Goal: Transaction & Acquisition: Purchase product/service

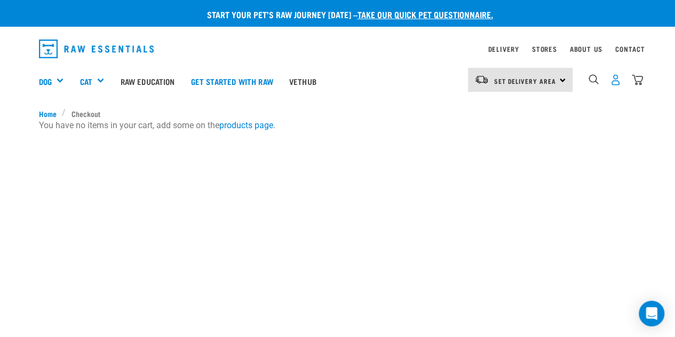
click at [616, 78] on img "dropdown navigation" at bounding box center [615, 79] width 11 height 11
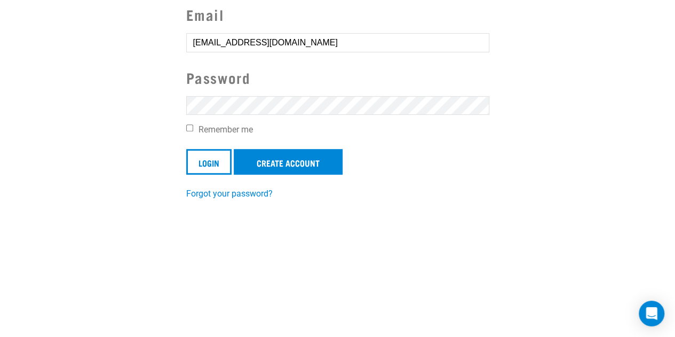
scroll to position [214, 0]
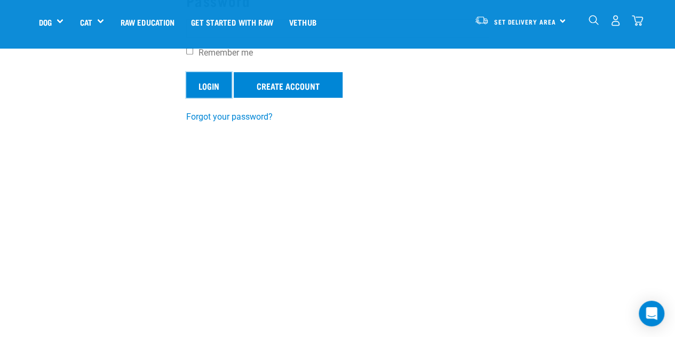
click at [212, 81] on input "Login" at bounding box center [208, 85] width 45 height 26
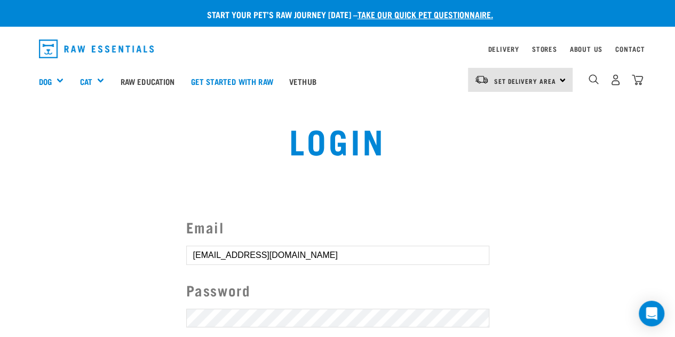
click at [25, 148] on button "delete" at bounding box center [19, 143] width 11 height 11
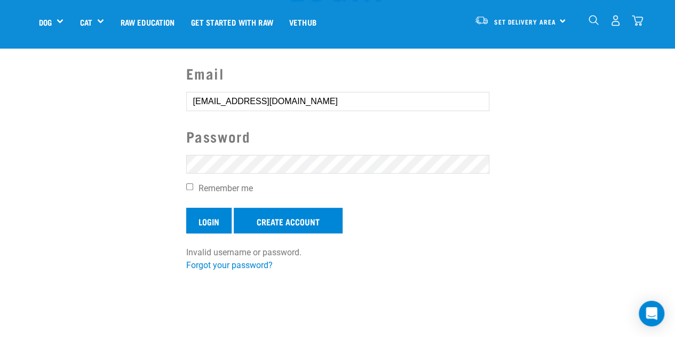
scroll to position [107, 0]
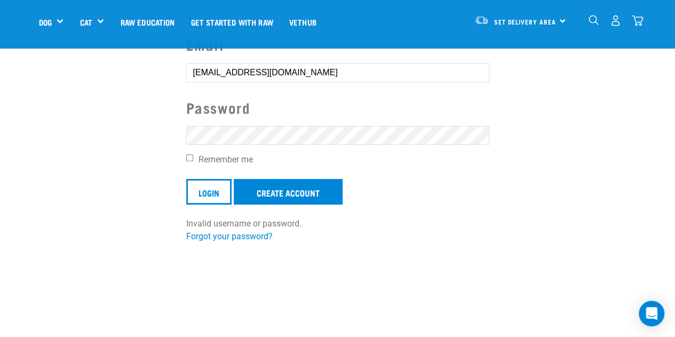
click at [186, 179] on input "Login" at bounding box center [208, 192] width 45 height 26
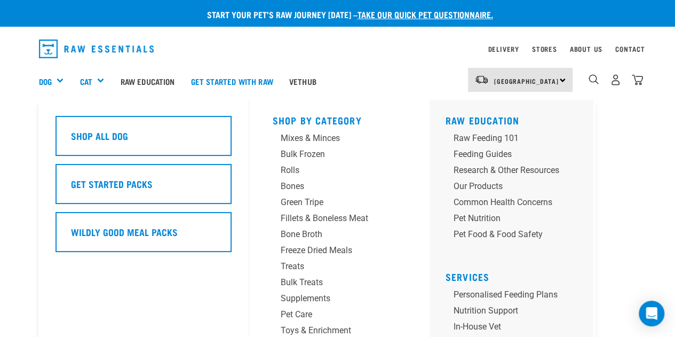
click at [54, 78] on div "Dog" at bounding box center [55, 81] width 33 height 43
click at [300, 136] on div "Mixes & Minces" at bounding box center [331, 138] width 100 height 13
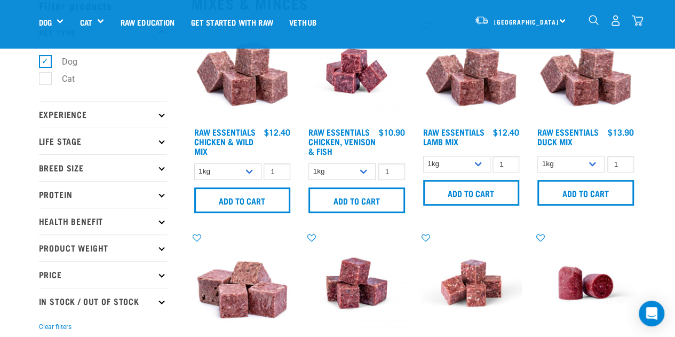
scroll to position [107, 0]
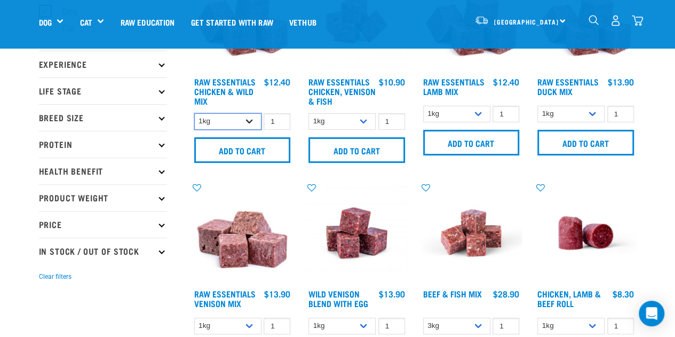
click at [222, 121] on select "1kg 3kg Bulk (10kg)" at bounding box center [227, 121] width 67 height 17
select select "709"
click at [194, 113] on select "1kg 3kg Bulk (10kg)" at bounding box center [227, 121] width 67 height 17
click at [274, 121] on input "1" at bounding box center [277, 121] width 27 height 17
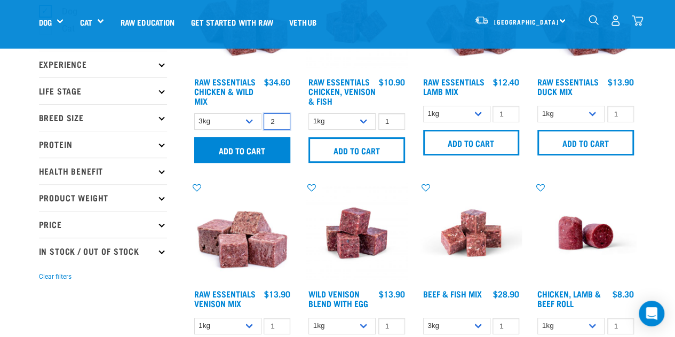
type input "2"
click at [242, 148] on input "Add to cart" at bounding box center [242, 150] width 97 height 26
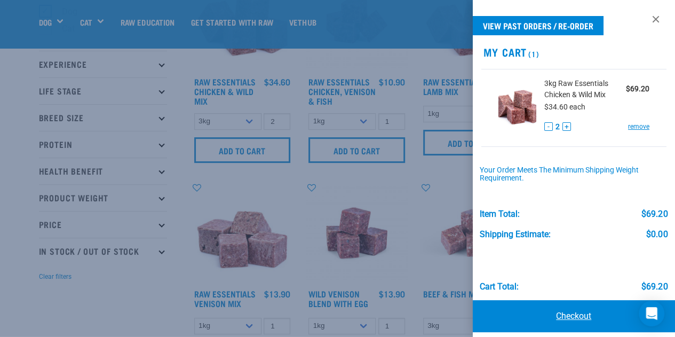
click at [554, 314] on link "Checkout" at bounding box center [574, 316] width 203 height 32
click at [558, 319] on link "Checkout" at bounding box center [574, 316] width 203 height 32
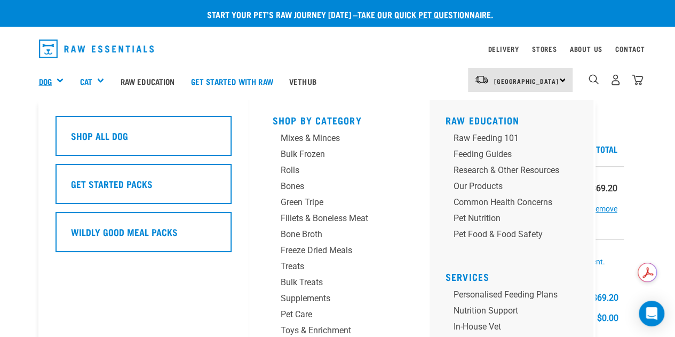
click at [49, 82] on link "Dog" at bounding box center [45, 81] width 13 height 12
click at [288, 138] on div "Mixes & Minces" at bounding box center [331, 138] width 100 height 13
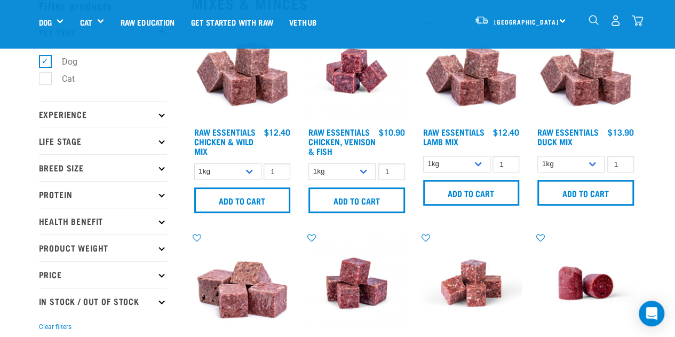
scroll to position [107, 0]
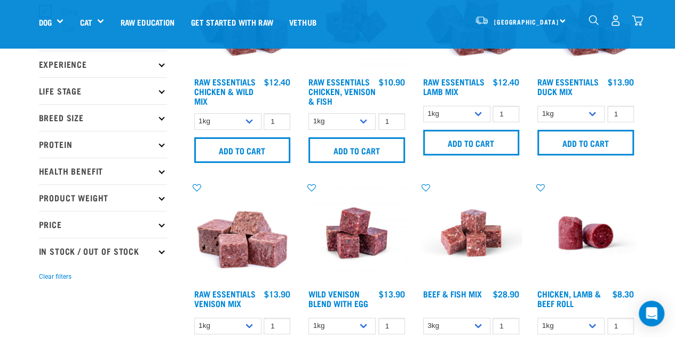
click at [442, 105] on div "1kg 3kg Bulk (10kg) 1 0 100" at bounding box center [472, 114] width 102 height 19
click at [444, 112] on select "1kg 3kg Bulk (10kg)" at bounding box center [456, 114] width 67 height 17
select select "24"
click at [423, 106] on select "1kg 3kg Bulk (10kg)" at bounding box center [456, 114] width 67 height 17
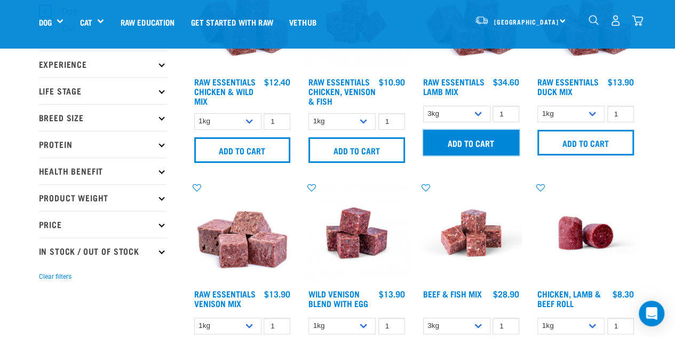
click at [451, 143] on input "Add to cart" at bounding box center [471, 143] width 97 height 26
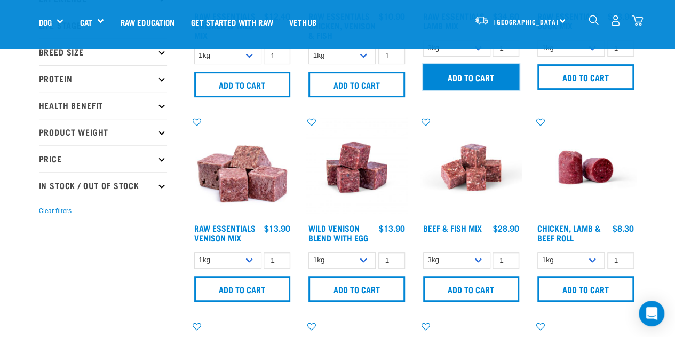
scroll to position [214, 0]
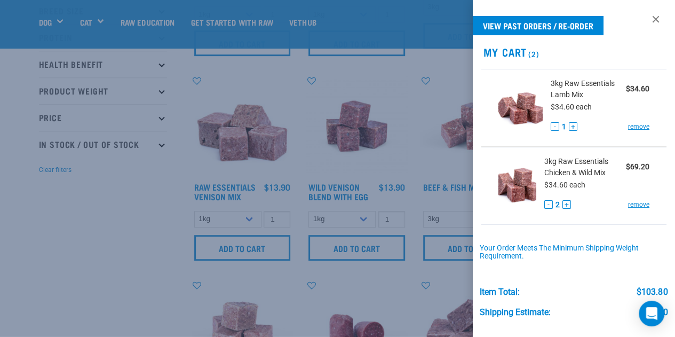
click at [232, 248] on div at bounding box center [337, 168] width 675 height 337
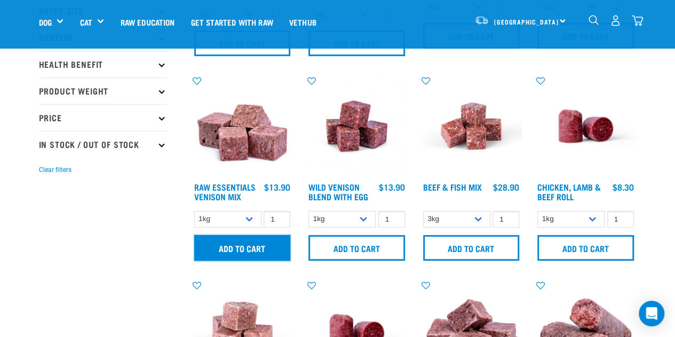
click at [232, 248] on input "Add to cart" at bounding box center [242, 248] width 97 height 26
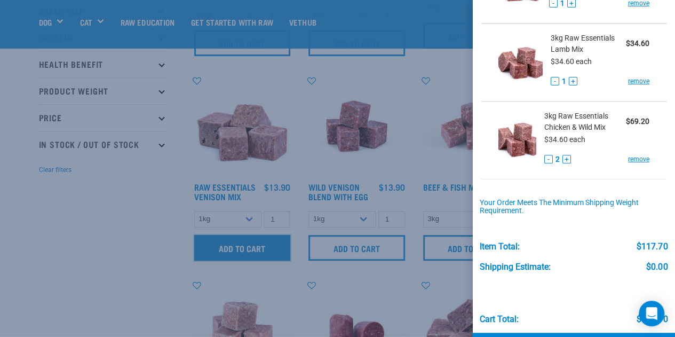
scroll to position [162, 0]
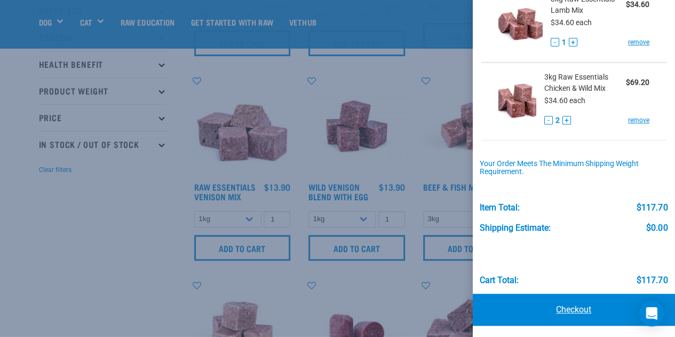
click at [544, 304] on link "Checkout" at bounding box center [574, 310] width 203 height 32
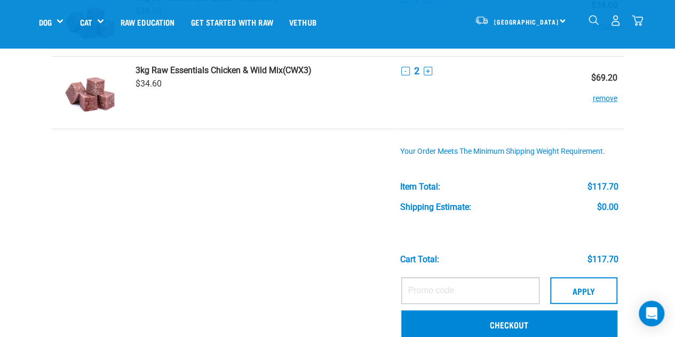
scroll to position [214, 0]
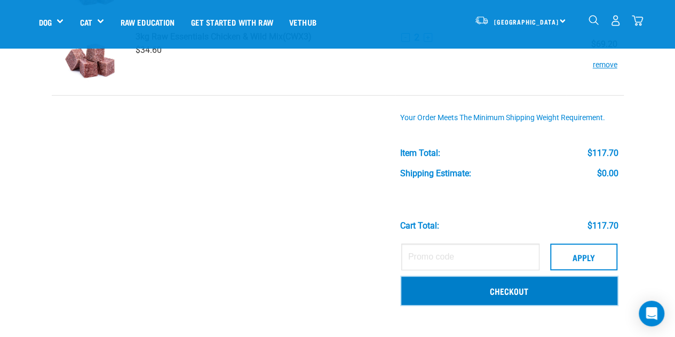
click at [519, 288] on link "Checkout" at bounding box center [509, 291] width 216 height 28
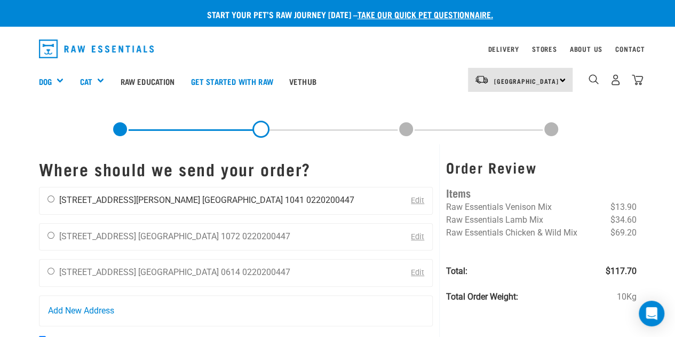
click at [105, 199] on li "[STREET_ADDRESS][PERSON_NAME]" at bounding box center [129, 200] width 141 height 10
click at [49, 203] on div "[PERSON_NAME] [STREET_ADDRESS][PERSON_NAME] [GEOGRAPHIC_DATA] 1041 0220200447" at bounding box center [201, 200] width 323 height 27
click at [49, 203] on div "Anna Hood 4 Simmonds Avenue Auckland 1041 0220200447" at bounding box center [201, 200] width 323 height 27
click at [50, 199] on input "radio" at bounding box center [51, 198] width 7 height 7
radio input "true"
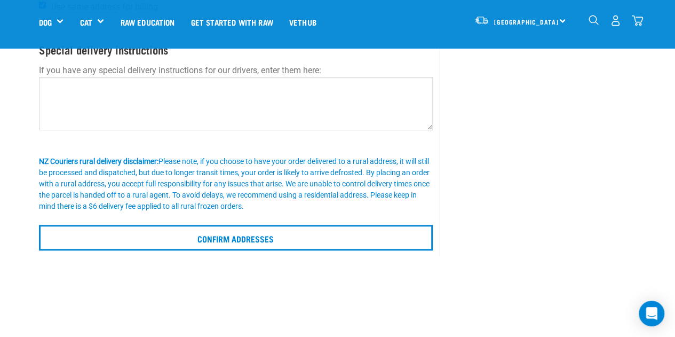
scroll to position [320, 0]
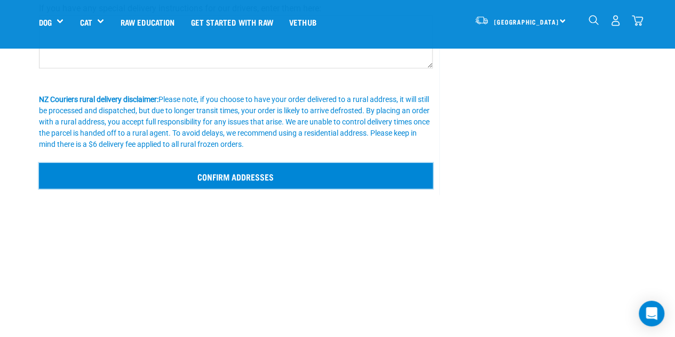
click at [220, 171] on input "Confirm addresses" at bounding box center [236, 176] width 395 height 26
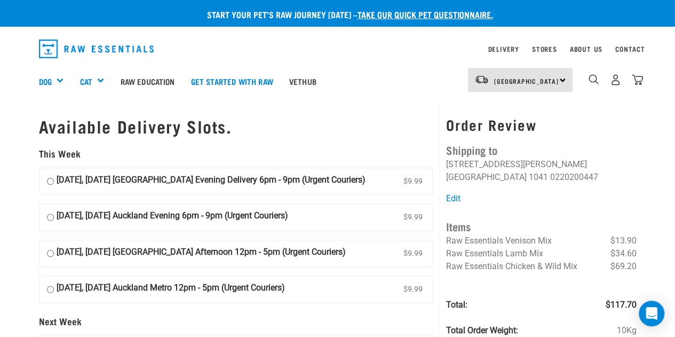
click at [44, 180] on label "[DATE], [DATE] [GEOGRAPHIC_DATA] Evening Delivery 6pm - 9pm (Urgent Couriers) $…" at bounding box center [236, 181] width 393 height 27
click at [47, 180] on input "28 August, Thursday Auckland Evening Delivery 6pm - 9pm (Urgent Couriers) $9.99" at bounding box center [50, 182] width 7 height 16
radio input "true"
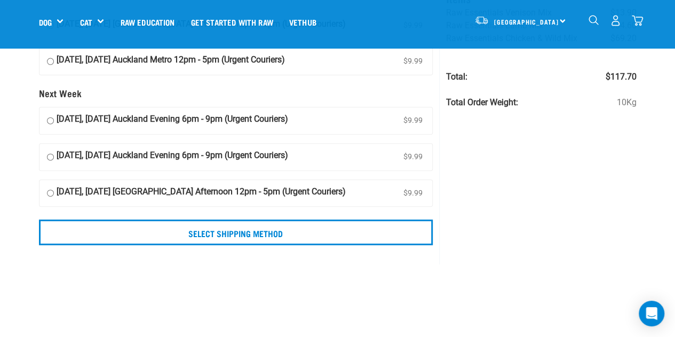
scroll to position [214, 0]
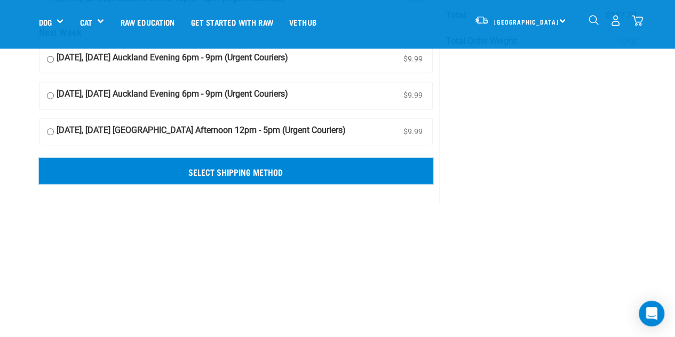
click at [248, 168] on input "Select Shipping Method" at bounding box center [236, 171] width 395 height 26
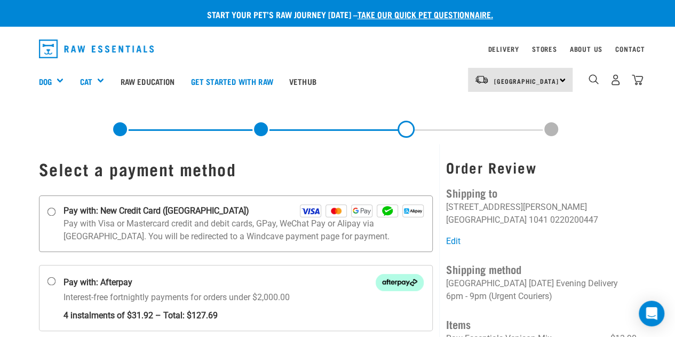
click at [51, 210] on input "Pay with: New Credit Card ([GEOGRAPHIC_DATA])" at bounding box center [51, 211] width 9 height 9
radio input "true"
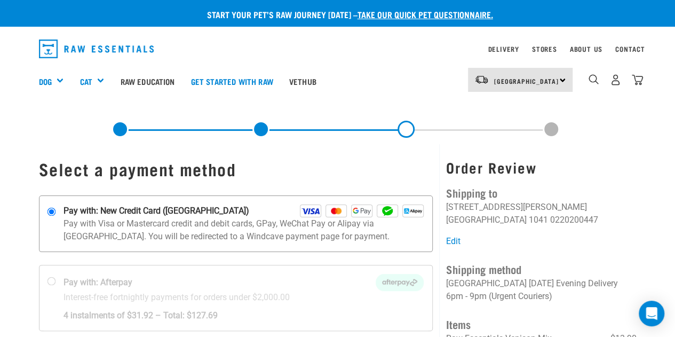
click at [225, 243] on label "Pay with: New Credit Card ([GEOGRAPHIC_DATA])" at bounding box center [236, 223] width 395 height 57
click at [56, 216] on input "Pay with: New Credit Card ([GEOGRAPHIC_DATA])" at bounding box center [51, 211] width 9 height 9
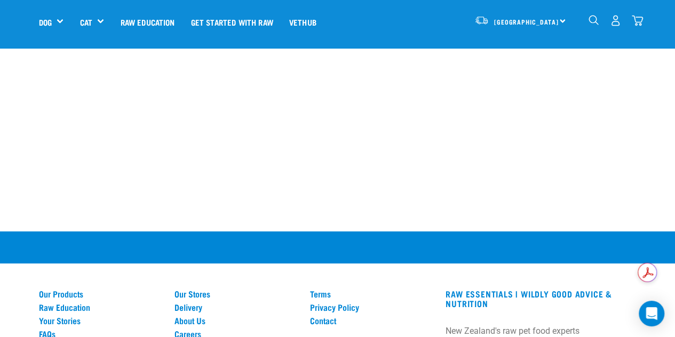
scroll to position [53, 0]
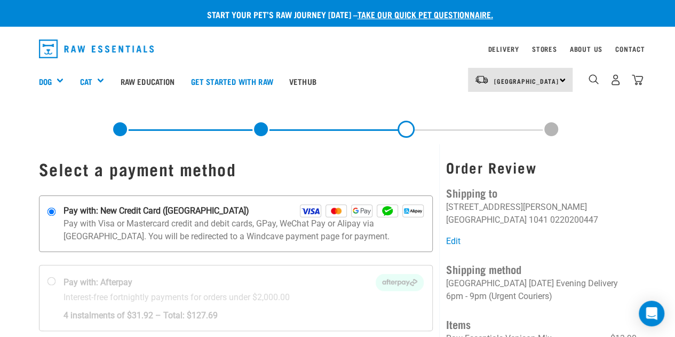
click at [168, 205] on strong "Pay with: New Credit Card ([GEOGRAPHIC_DATA])" at bounding box center [157, 210] width 186 height 13
click at [56, 207] on input "Pay with: New Credit Card ([GEOGRAPHIC_DATA])" at bounding box center [51, 211] width 9 height 9
click at [168, 205] on strong "Pay with: New Credit Card ([GEOGRAPHIC_DATA])" at bounding box center [157, 210] width 186 height 13
click at [56, 207] on input "Pay with: New Credit Card ([GEOGRAPHIC_DATA])" at bounding box center [51, 211] width 9 height 9
click at [110, 218] on p "Pay with Visa or Mastercard credit and debit cards, GPay, WeChat Pay or Alipay …" at bounding box center [244, 230] width 361 height 26
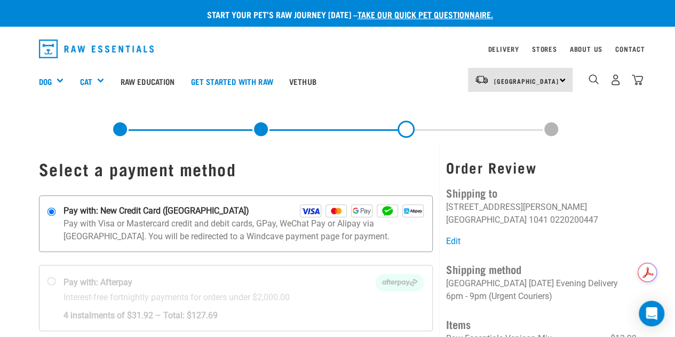
click at [56, 216] on input "Pay with: New Credit Card ([GEOGRAPHIC_DATA])" at bounding box center [51, 211] width 9 height 9
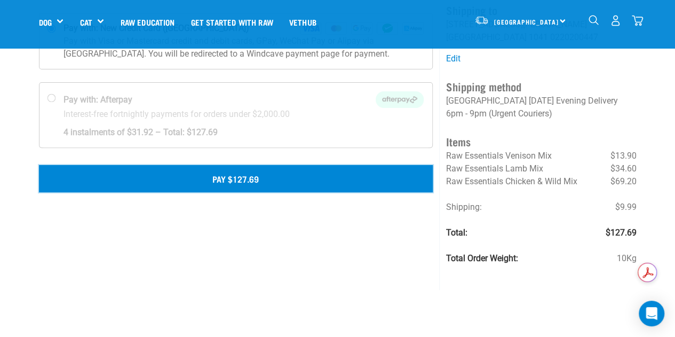
click at [150, 170] on button "Pay $127.69" at bounding box center [236, 178] width 395 height 27
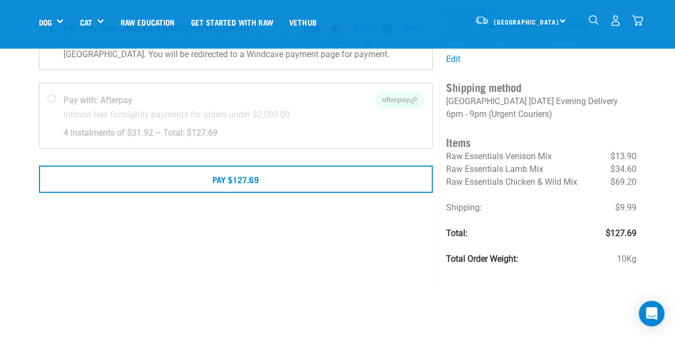
scroll to position [107, 0]
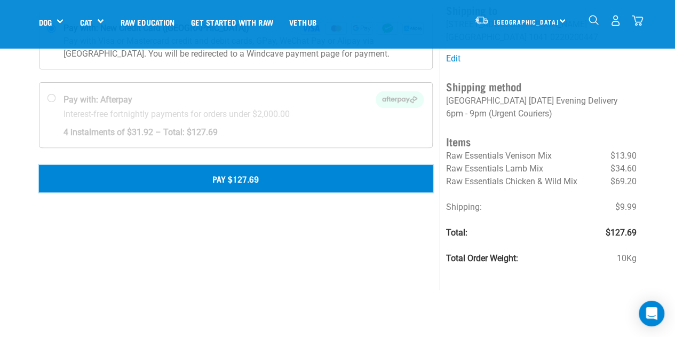
click at [167, 174] on button "Pay $127.69" at bounding box center [236, 178] width 395 height 27
